Goal: Information Seeking & Learning: Learn about a topic

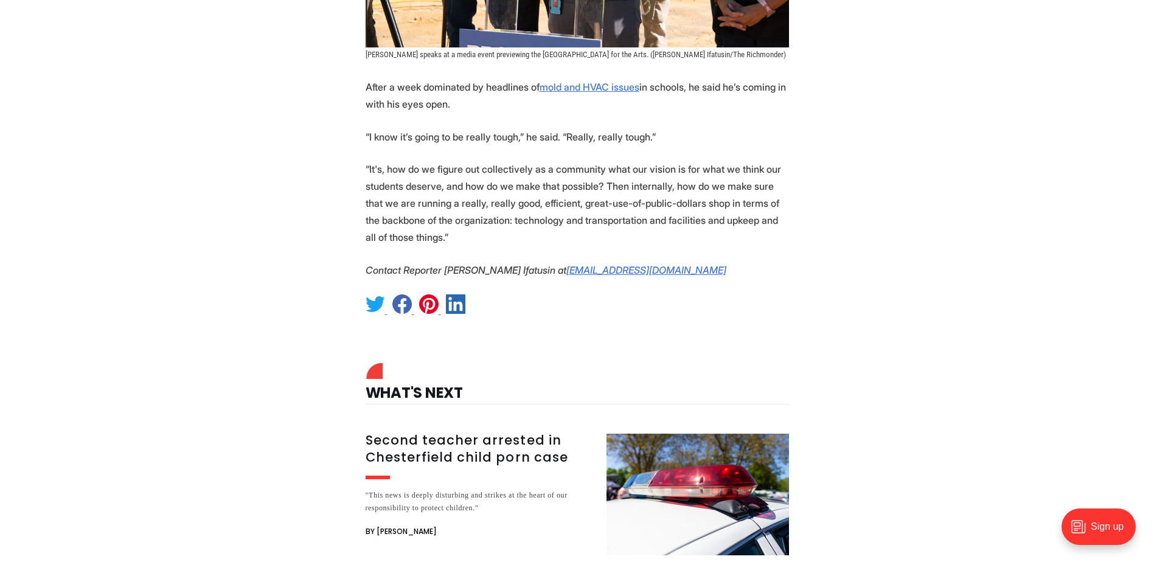
scroll to position [1628, 0]
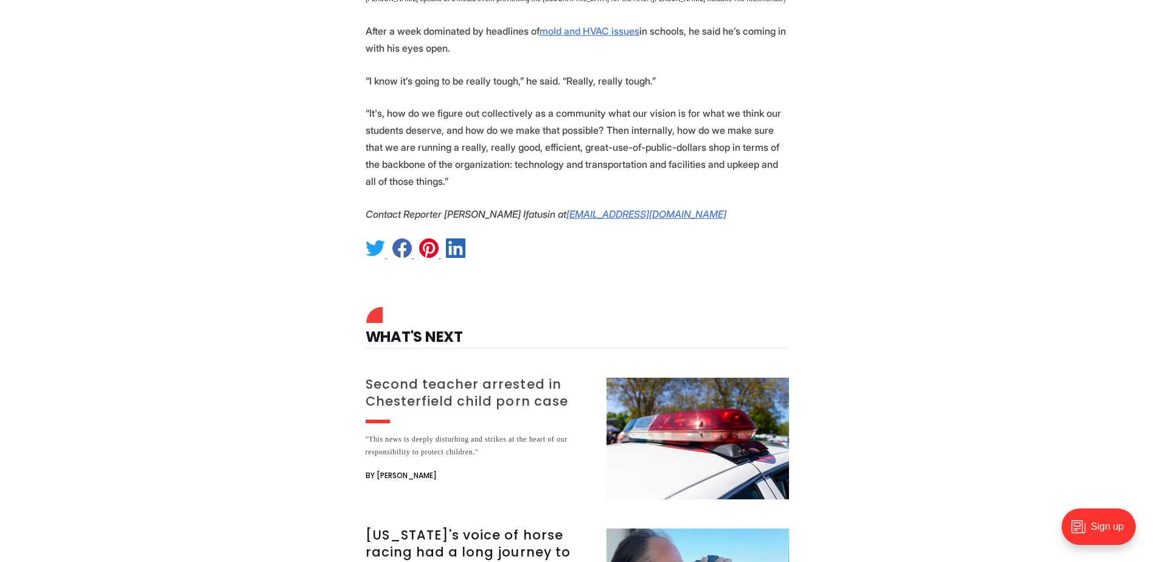
click at [470, 376] on h3 "Second teacher arrested in Chesterfield child porn case" at bounding box center [479, 393] width 226 height 34
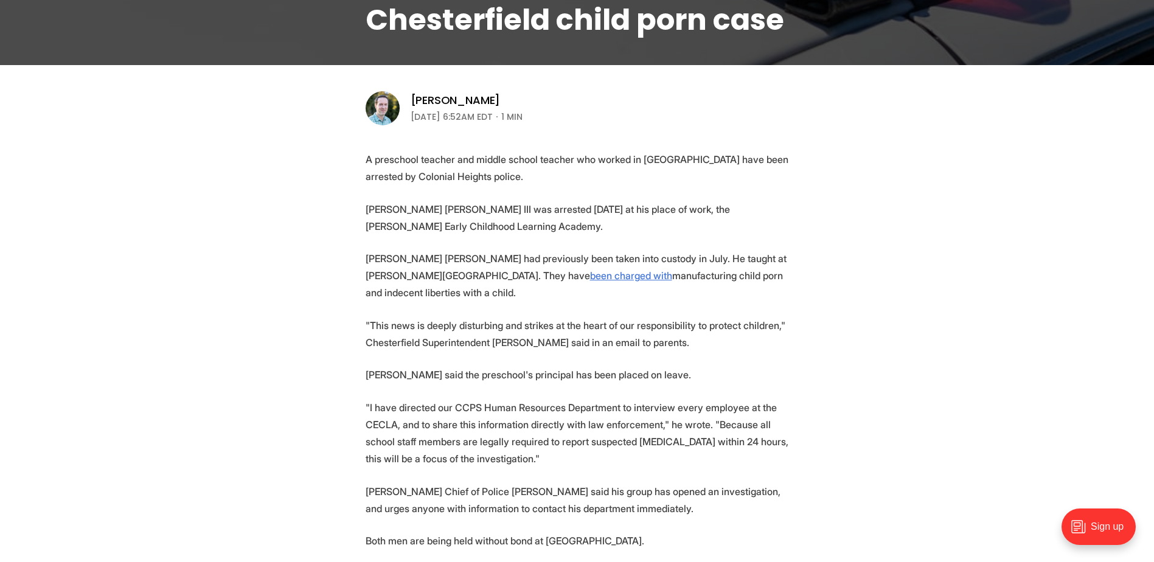
scroll to position [282, 0]
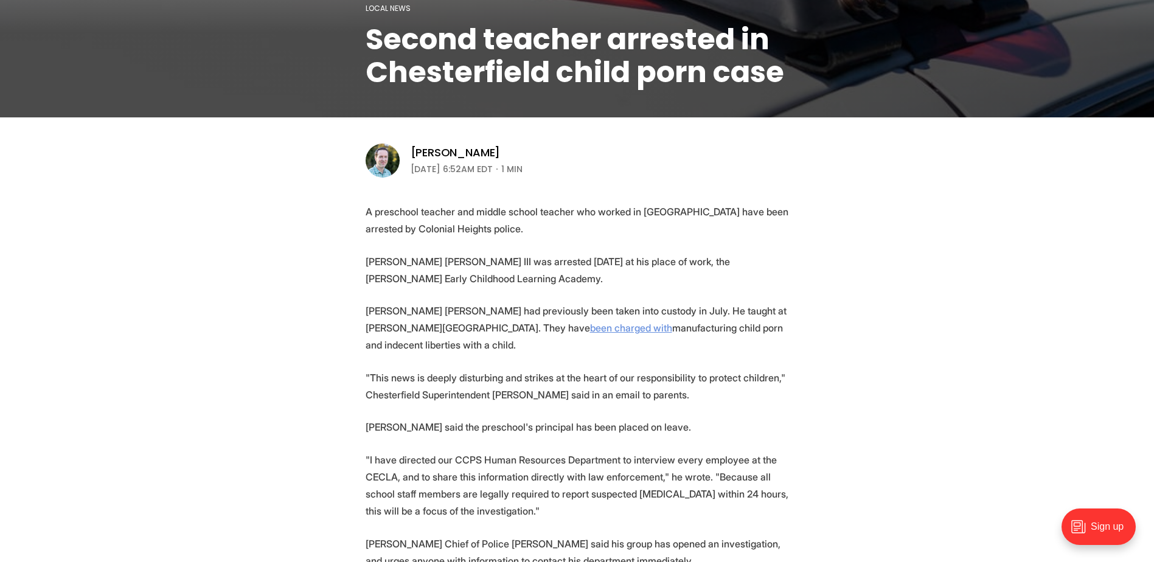
click at [590, 329] on link "been charged with" at bounding box center [631, 328] width 82 height 12
